Goal: Information Seeking & Learning: Learn about a topic

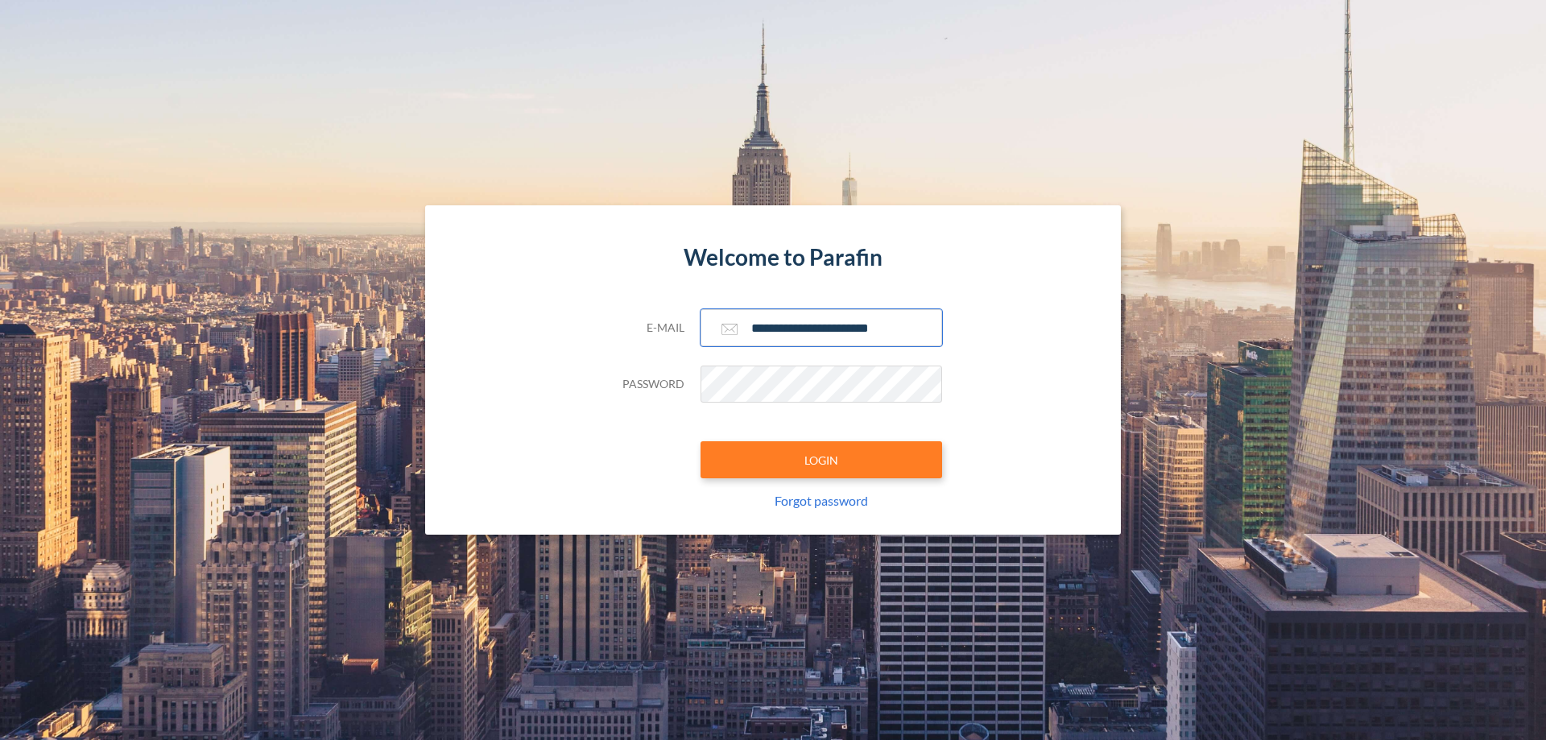
type input "**********"
click at [822, 460] on button "LOGIN" at bounding box center [822, 459] width 242 height 37
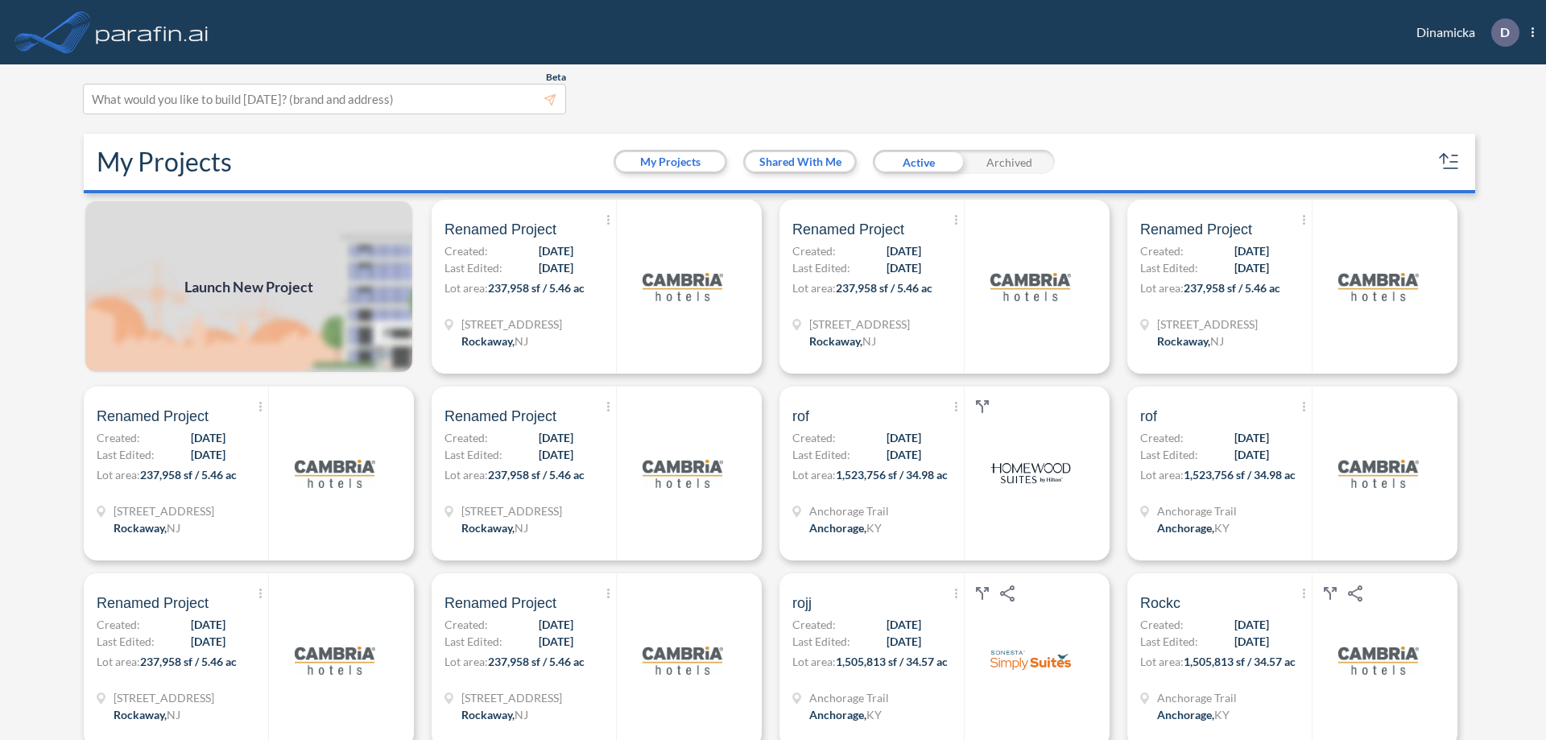
scroll to position [4, 0]
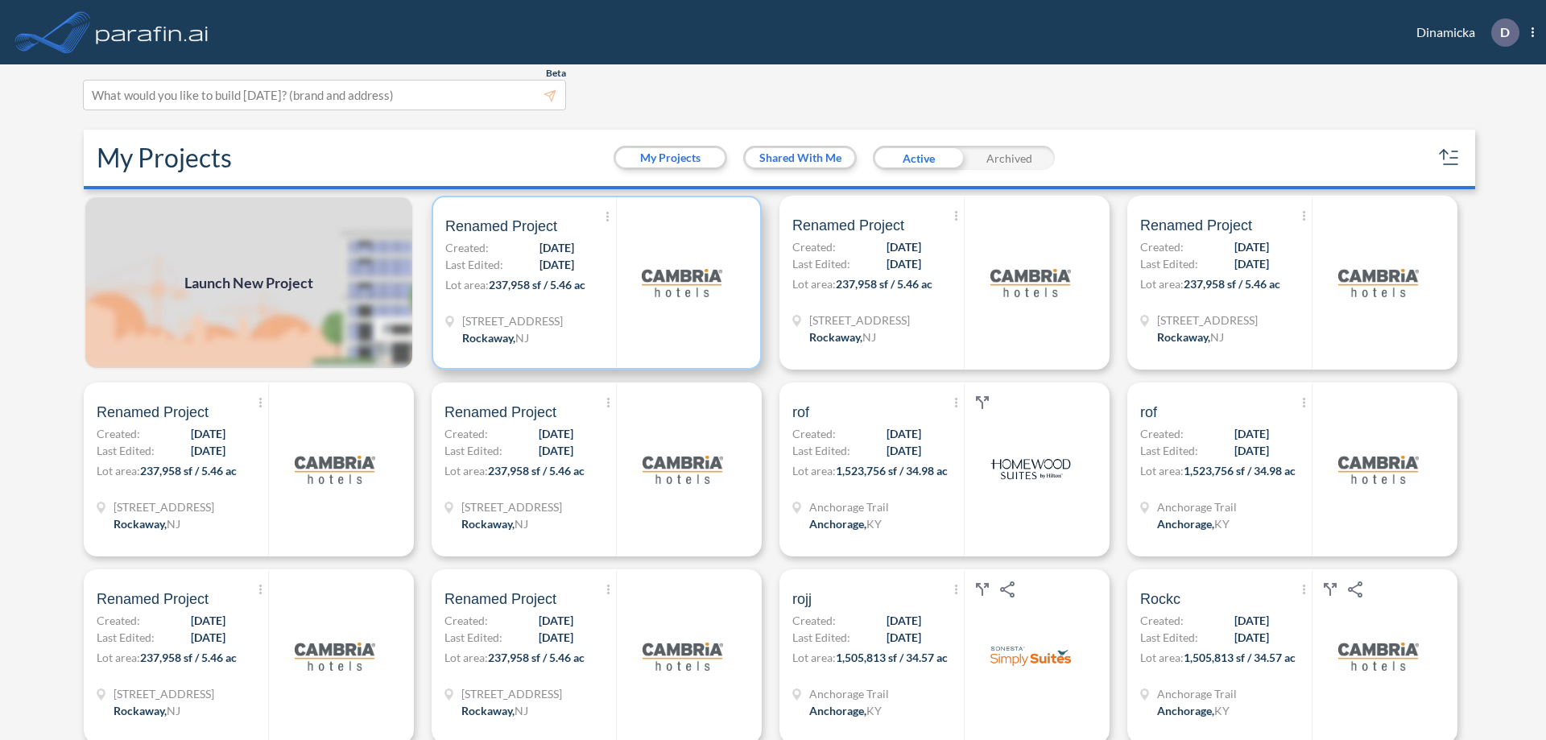
click at [594, 283] on p "Lot area: 237,958 sf / 5.46 ac" at bounding box center [530, 287] width 171 height 23
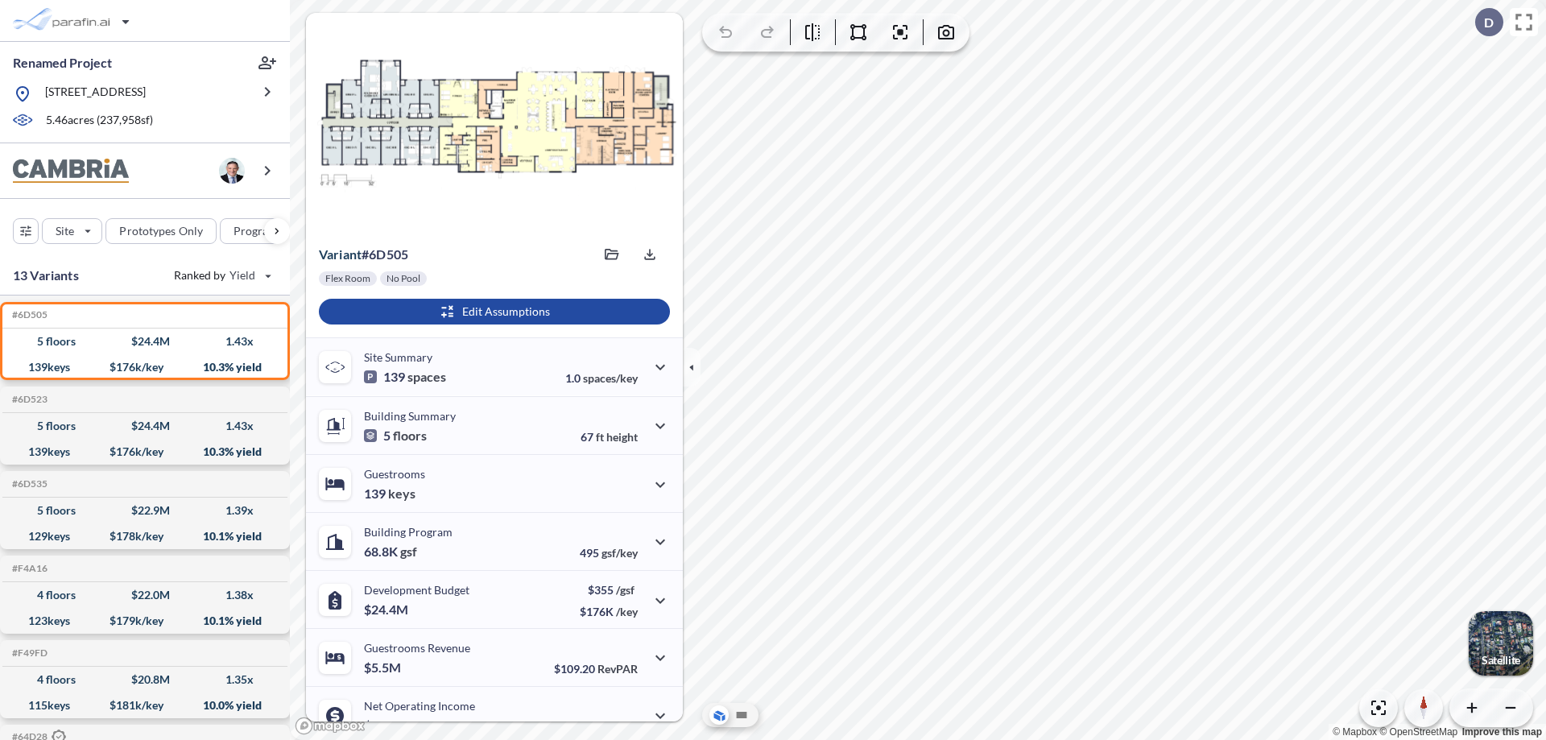
scroll to position [81, 0]
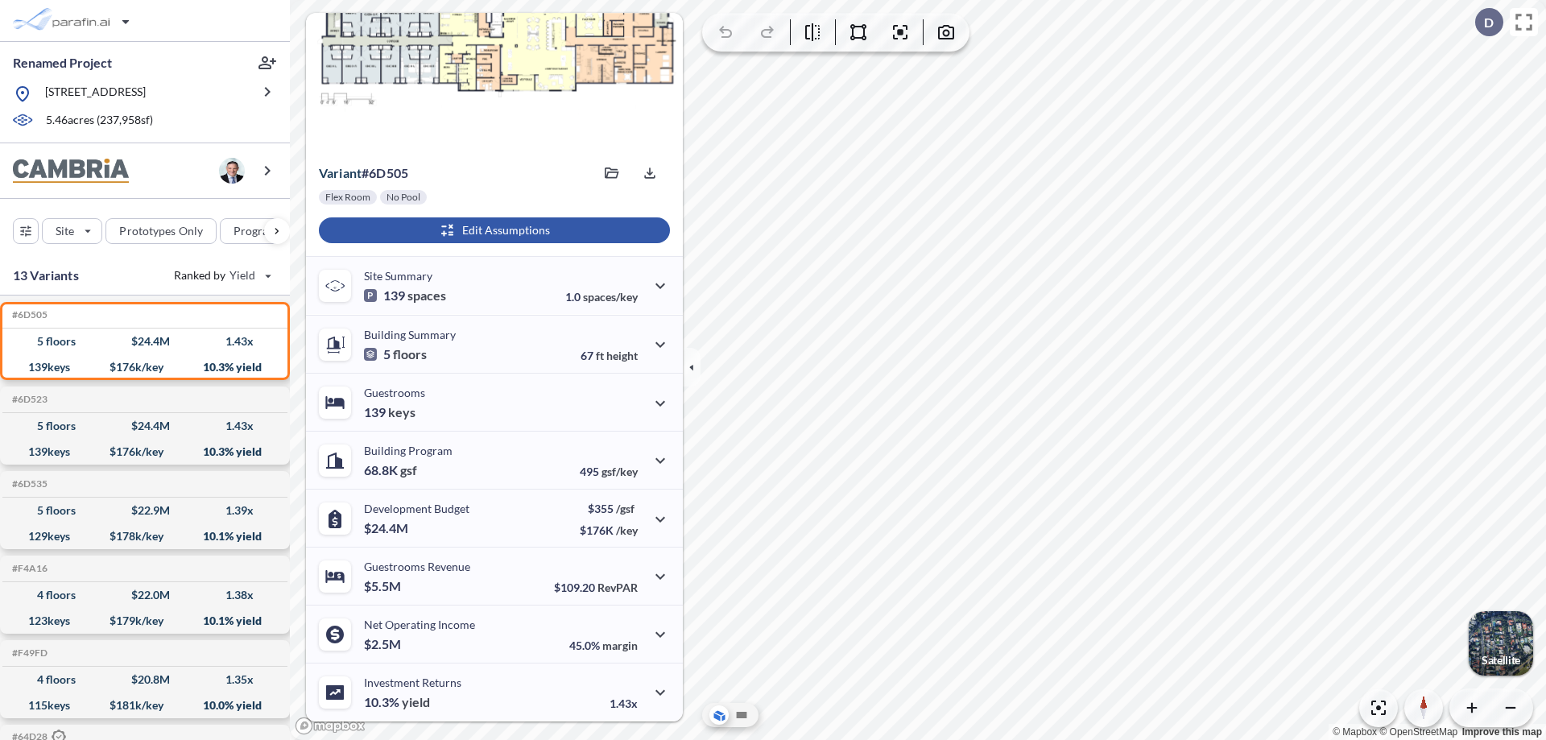
click at [492, 230] on div "button" at bounding box center [494, 230] width 351 height 26
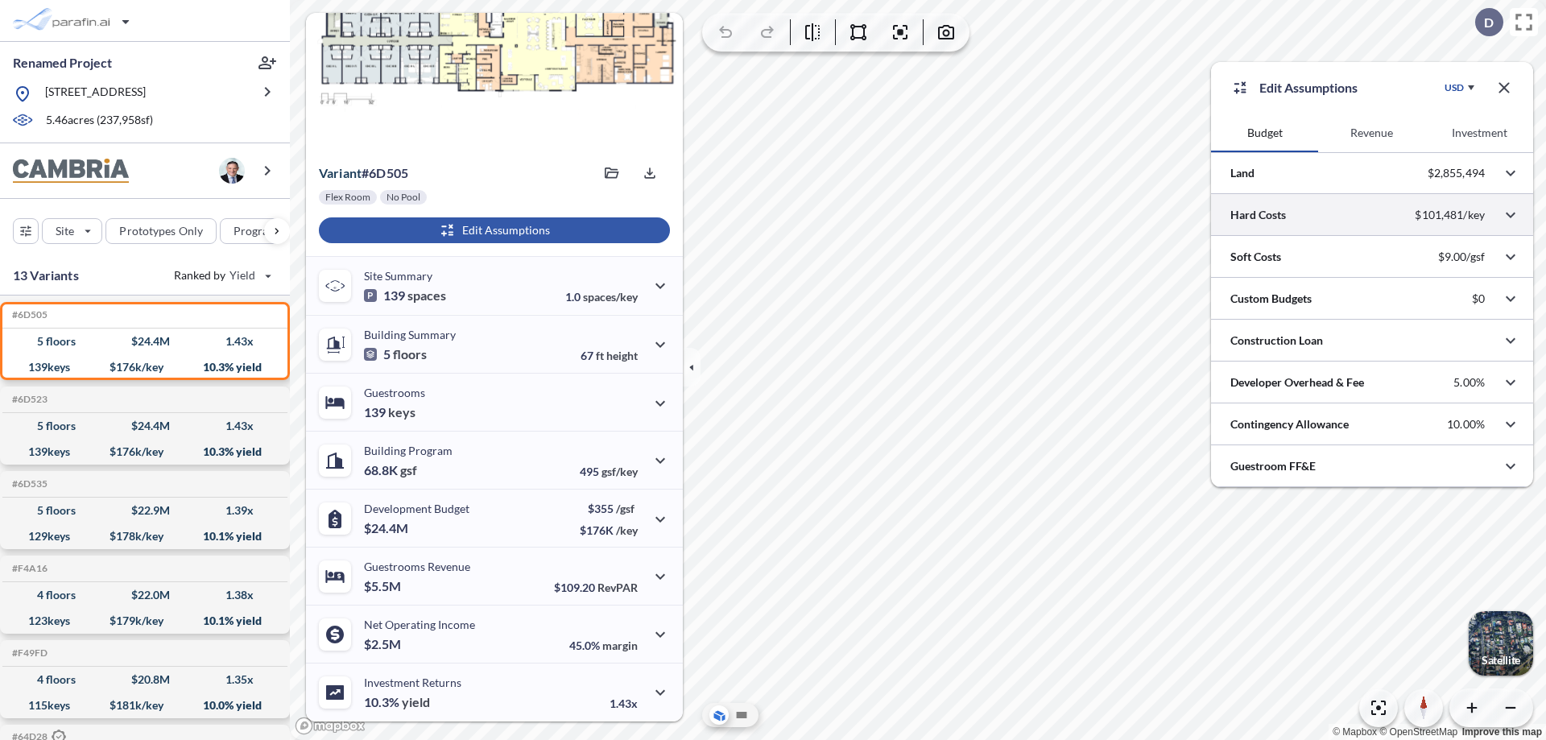
click at [1372, 215] on div at bounding box center [1372, 214] width 322 height 41
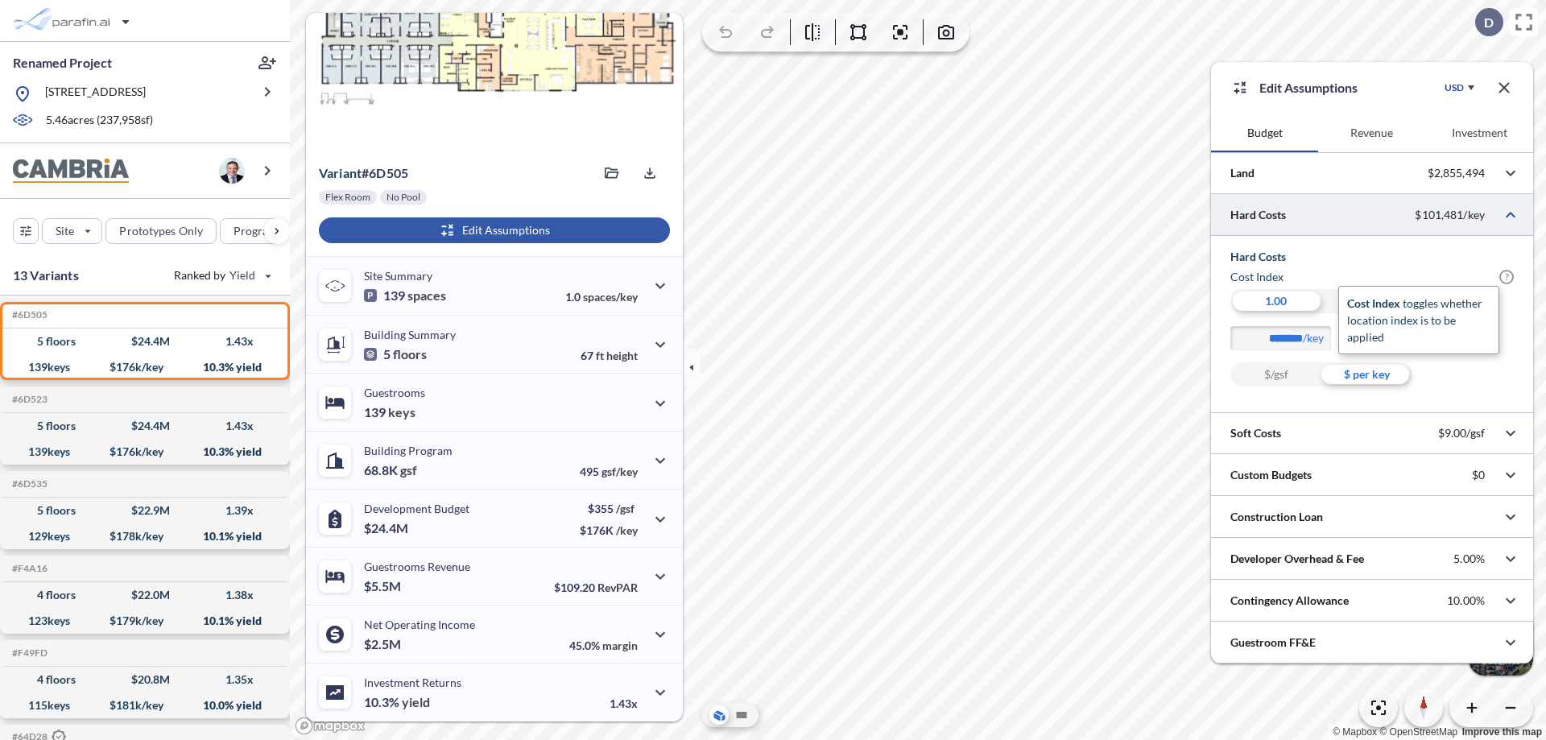
click at [1507, 277] on span "?" at bounding box center [1507, 277] width 14 height 14
